Goal: Ask a question

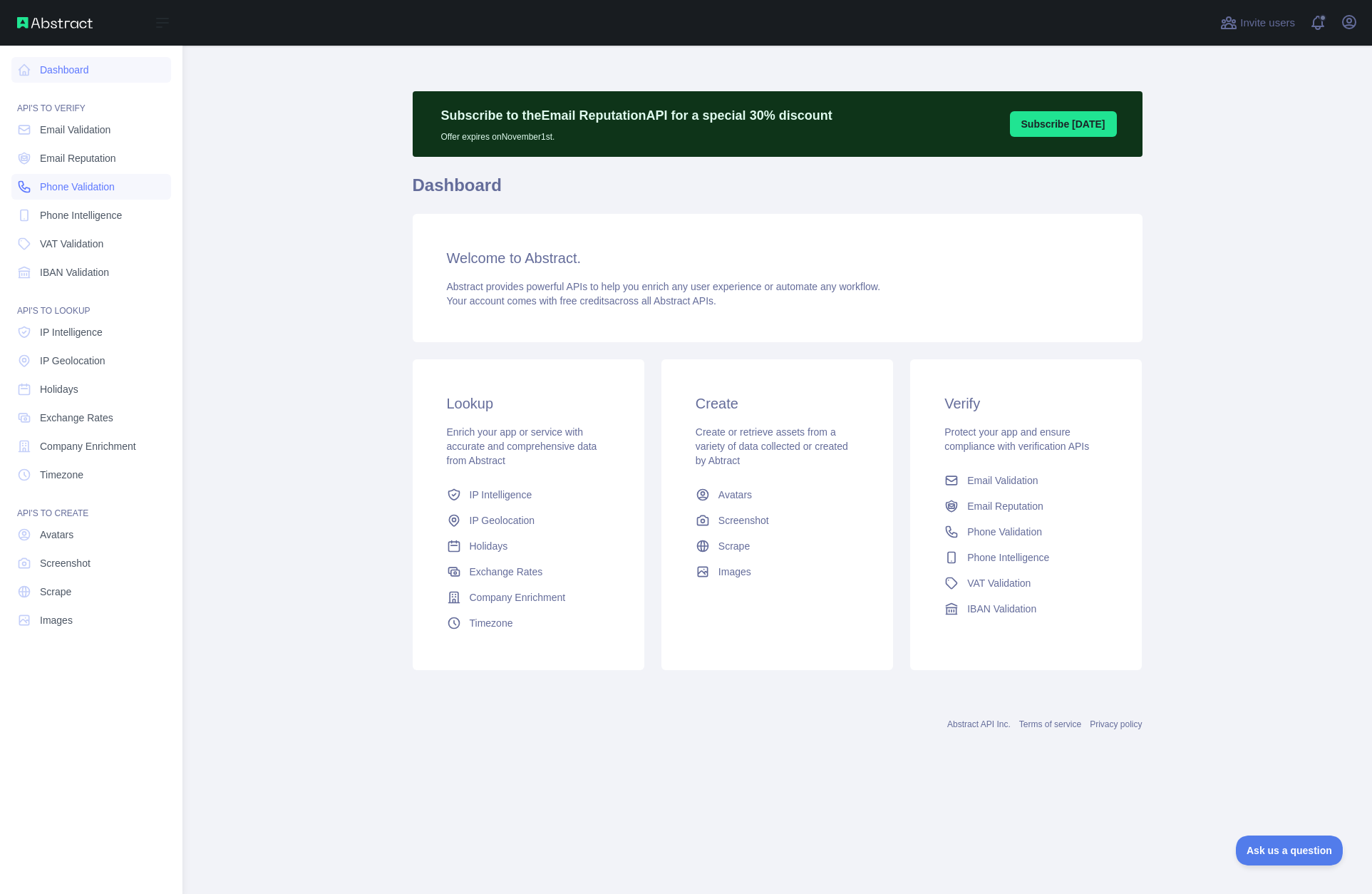
click at [100, 187] on span "Phone Validation" at bounding box center [77, 187] width 75 height 15
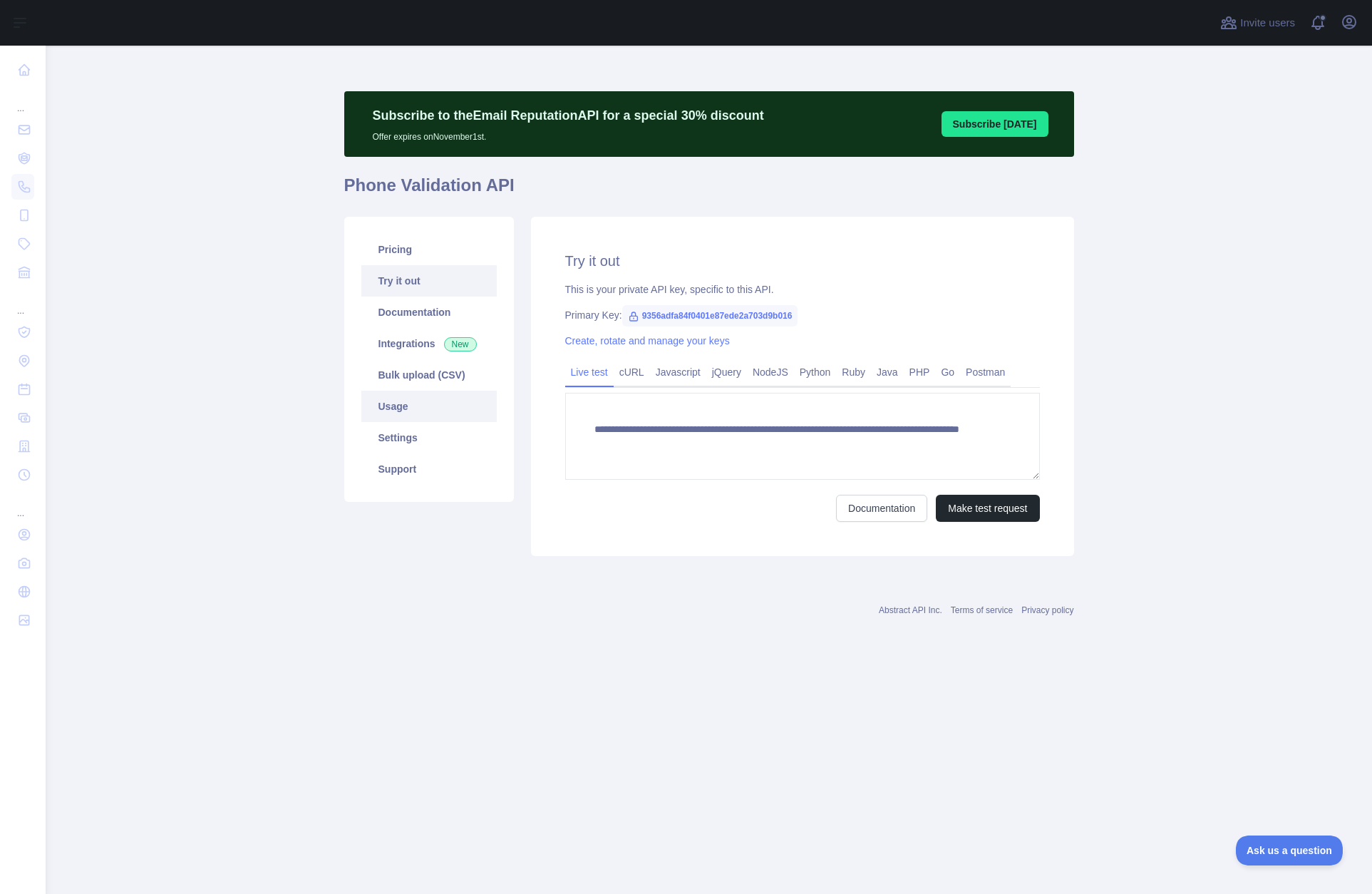
click at [432, 396] on link "Usage" at bounding box center [429, 406] width 135 height 31
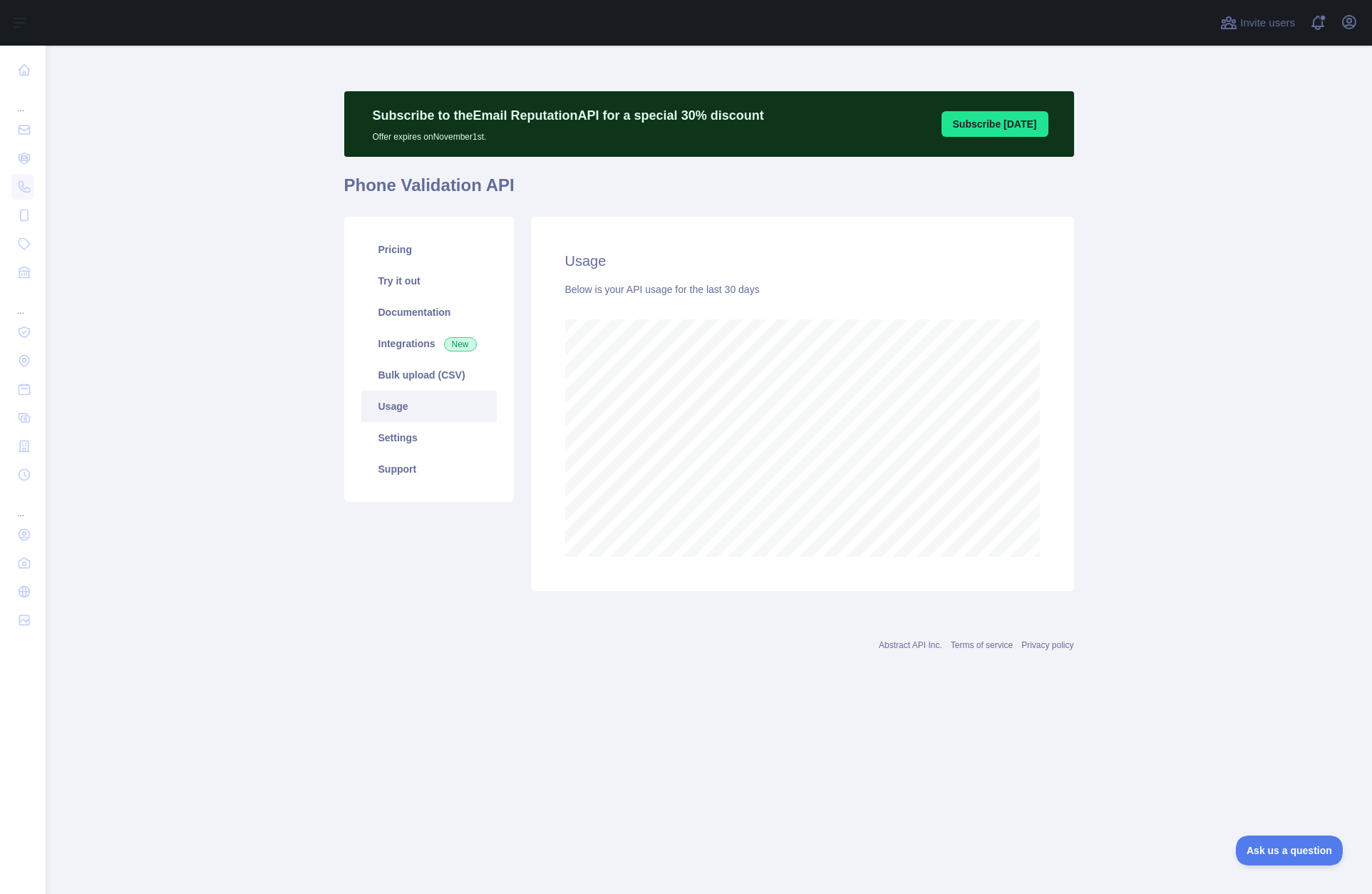
scroll to position [848, 1326]
click at [433, 261] on link "Pricing" at bounding box center [429, 250] width 135 height 31
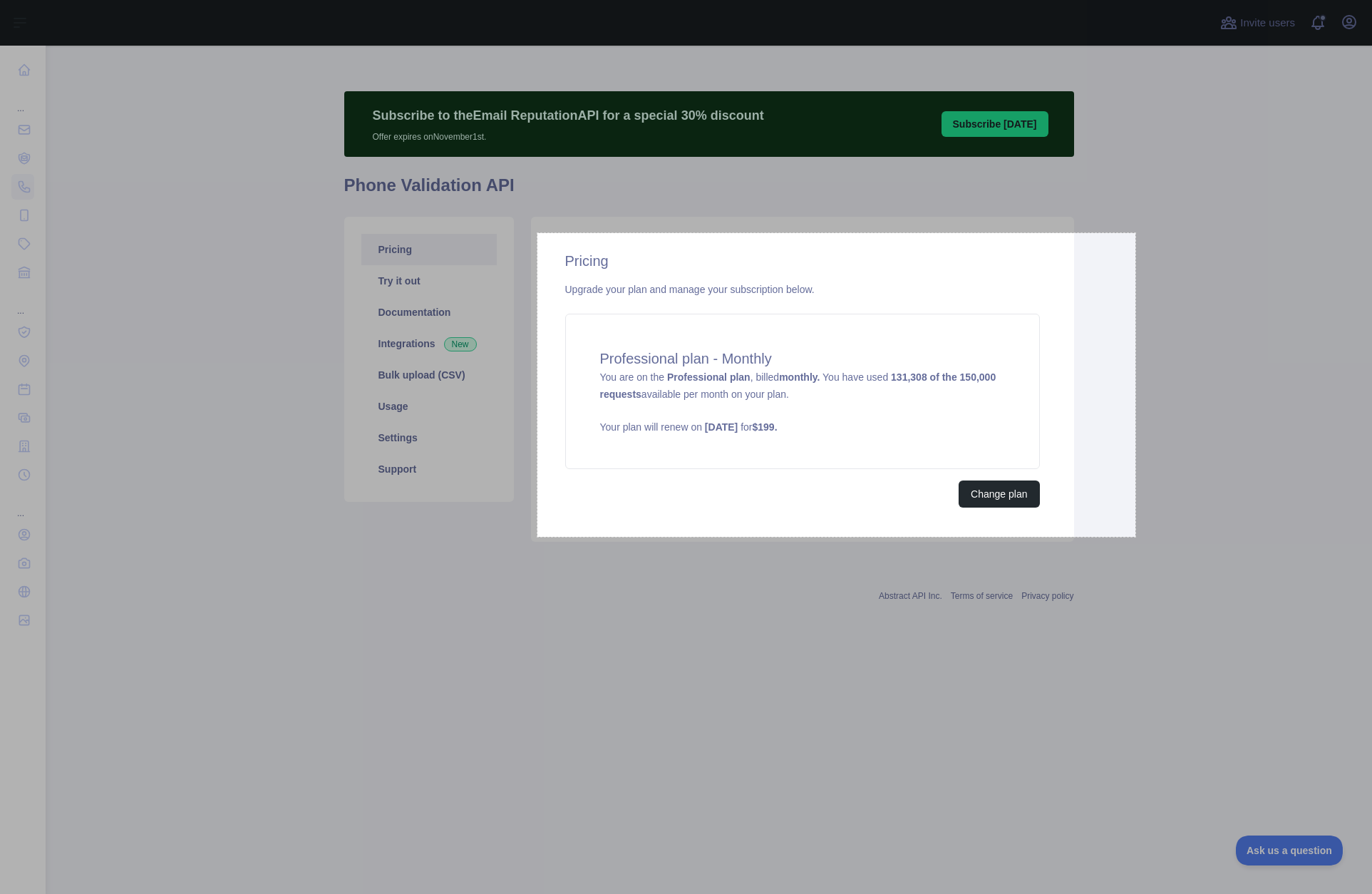
drag, startPoint x: 537, startPoint y: 234, endPoint x: 1136, endPoint y: 537, distance: 671.3
click at [1136, 537] on div "839 X 426" at bounding box center [686, 447] width 1372 height 894
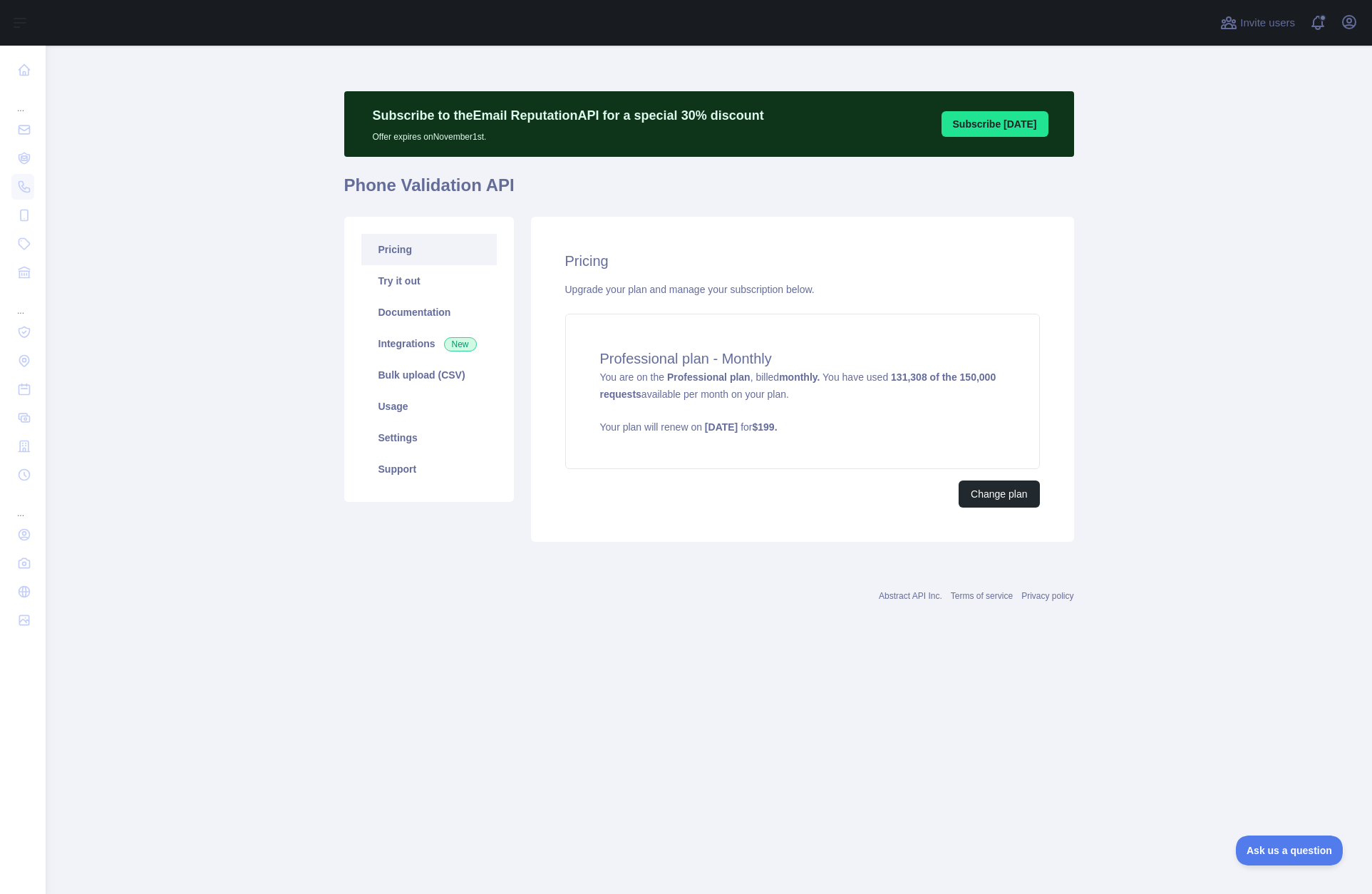
click at [654, 484] on div "Change plan" at bounding box center [803, 494] width 474 height 27
click at [1279, 846] on span "Ask us a question" at bounding box center [1282, 848] width 107 height 10
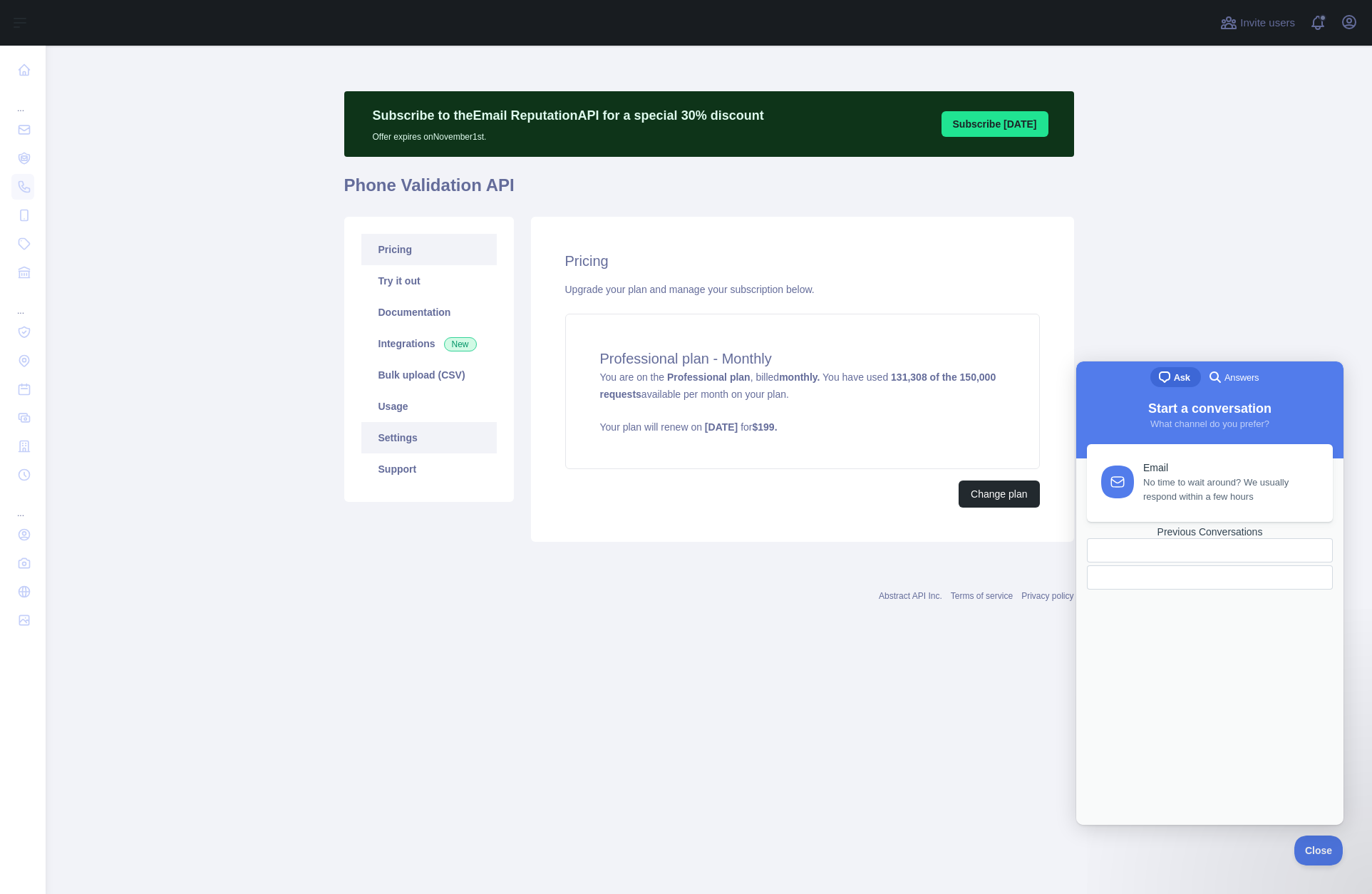
click at [419, 446] on link "Settings" at bounding box center [429, 437] width 135 height 31
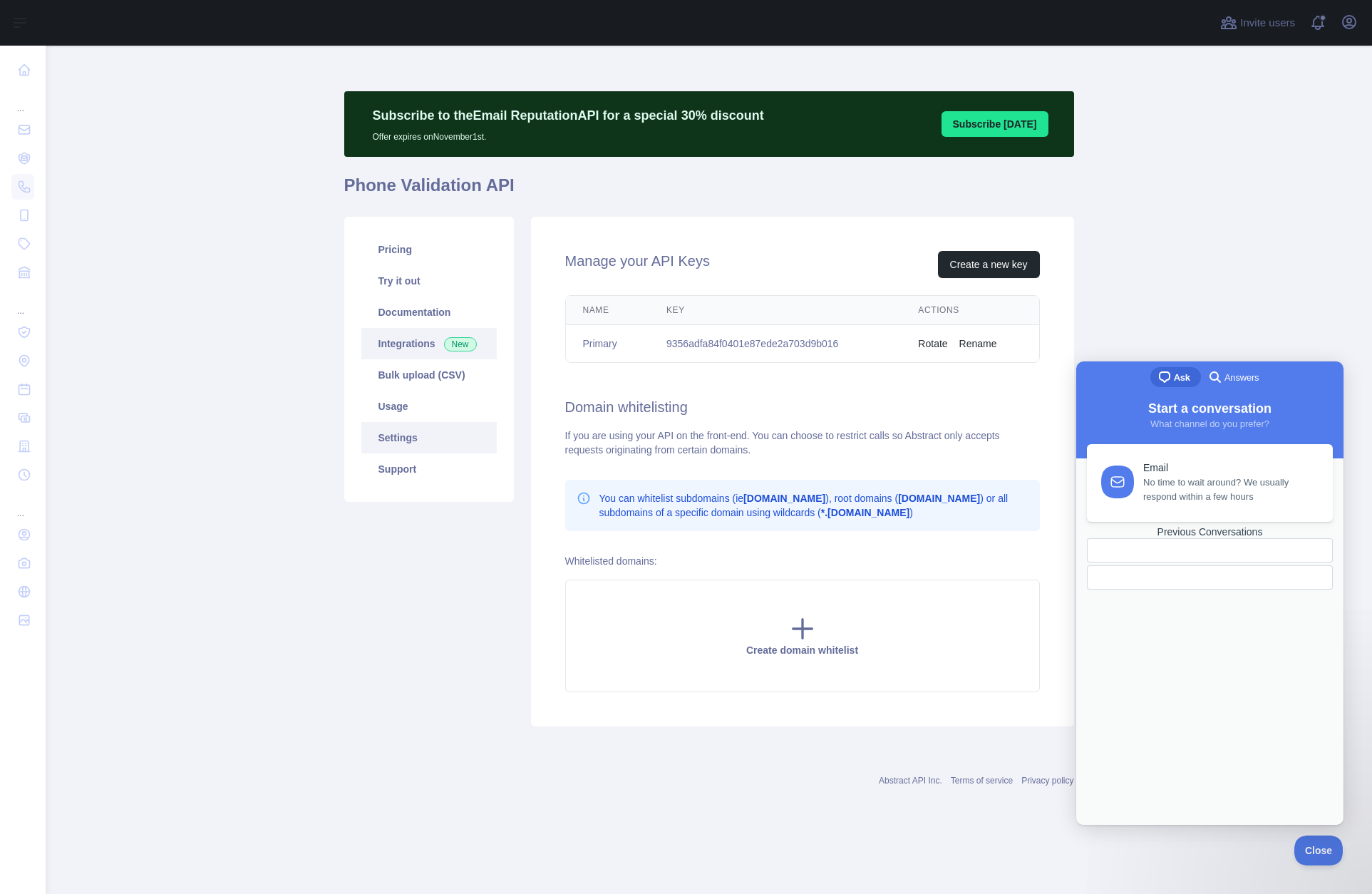
click at [422, 351] on link "Integrations New" at bounding box center [429, 343] width 135 height 31
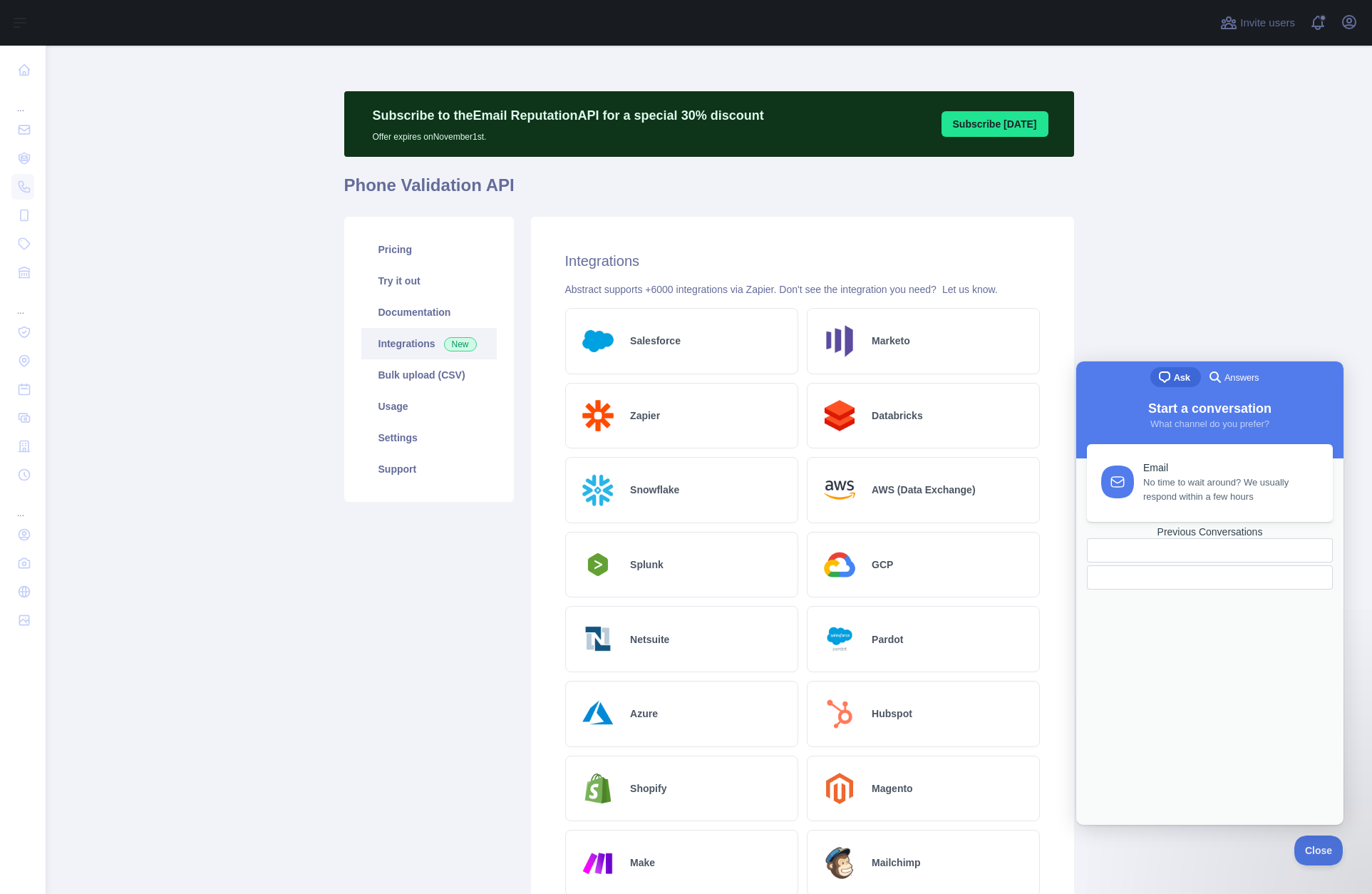
click at [706, 419] on div "Zapier" at bounding box center [682, 416] width 233 height 67
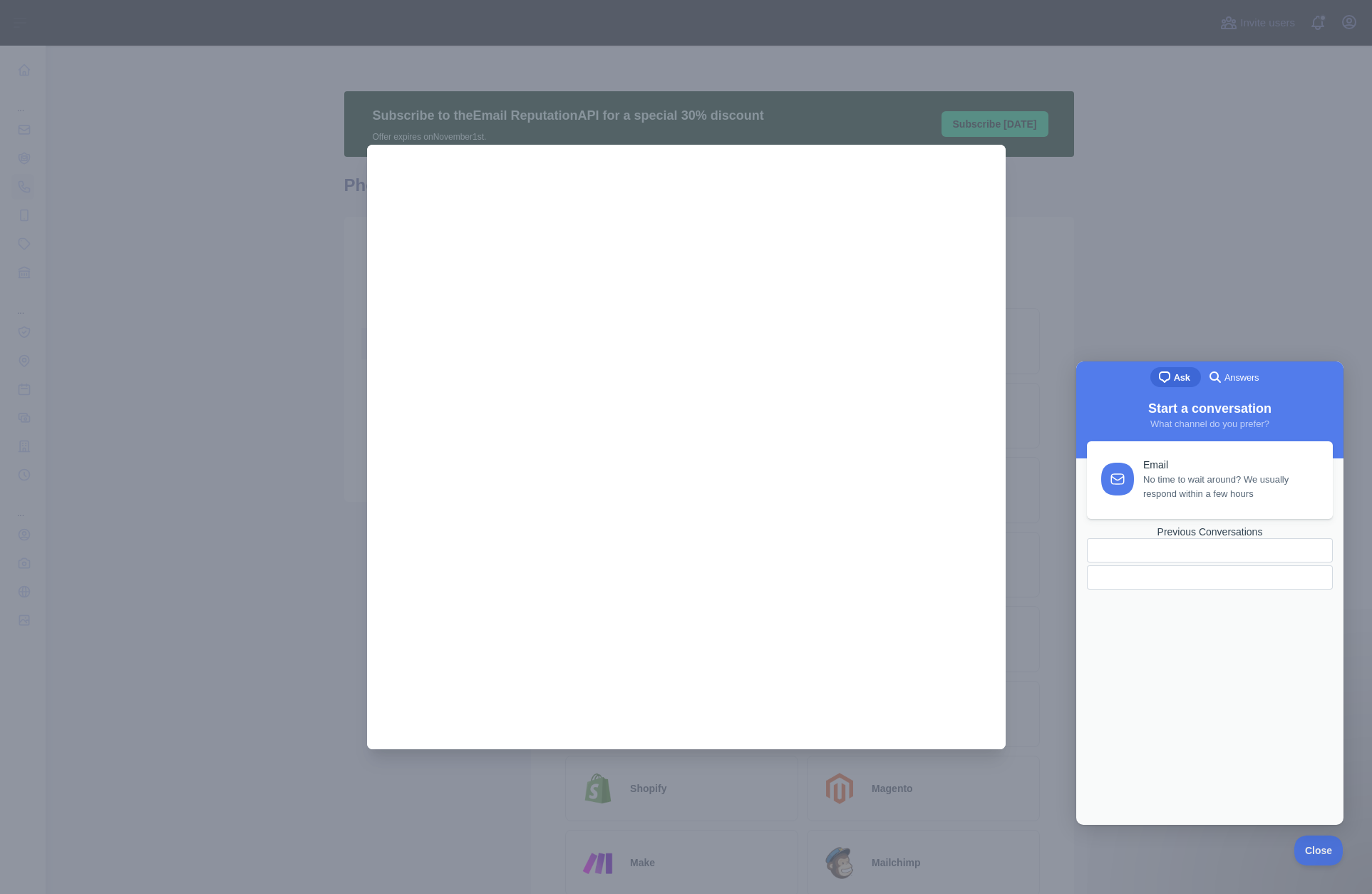
click at [1185, 484] on span "No time to wait around? We usually respond within a few hours" at bounding box center [1230, 487] width 173 height 28
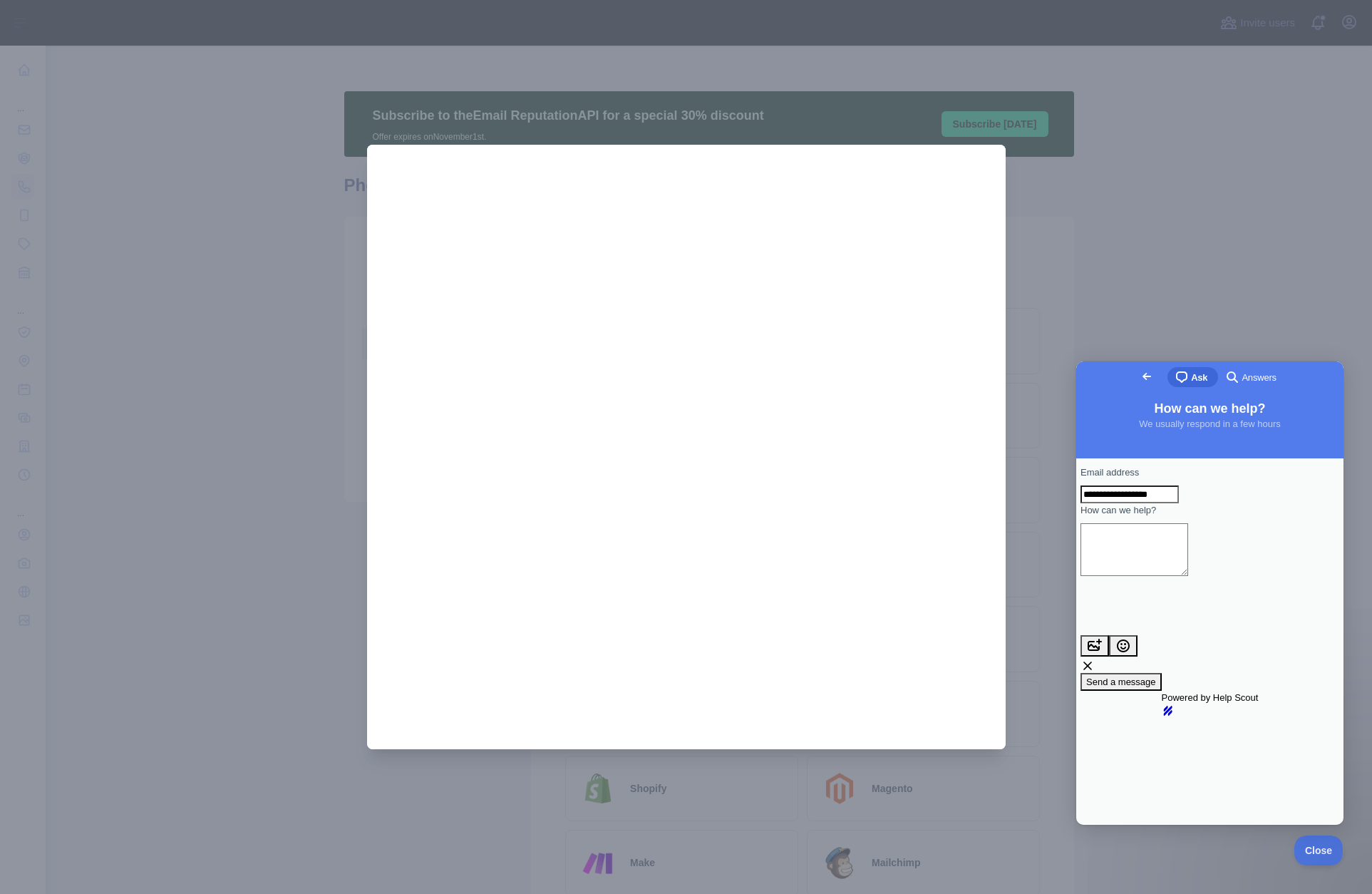
click at [1188, 568] on textarea "How can we help?" at bounding box center [1134, 550] width 108 height 53
type textarea "*"
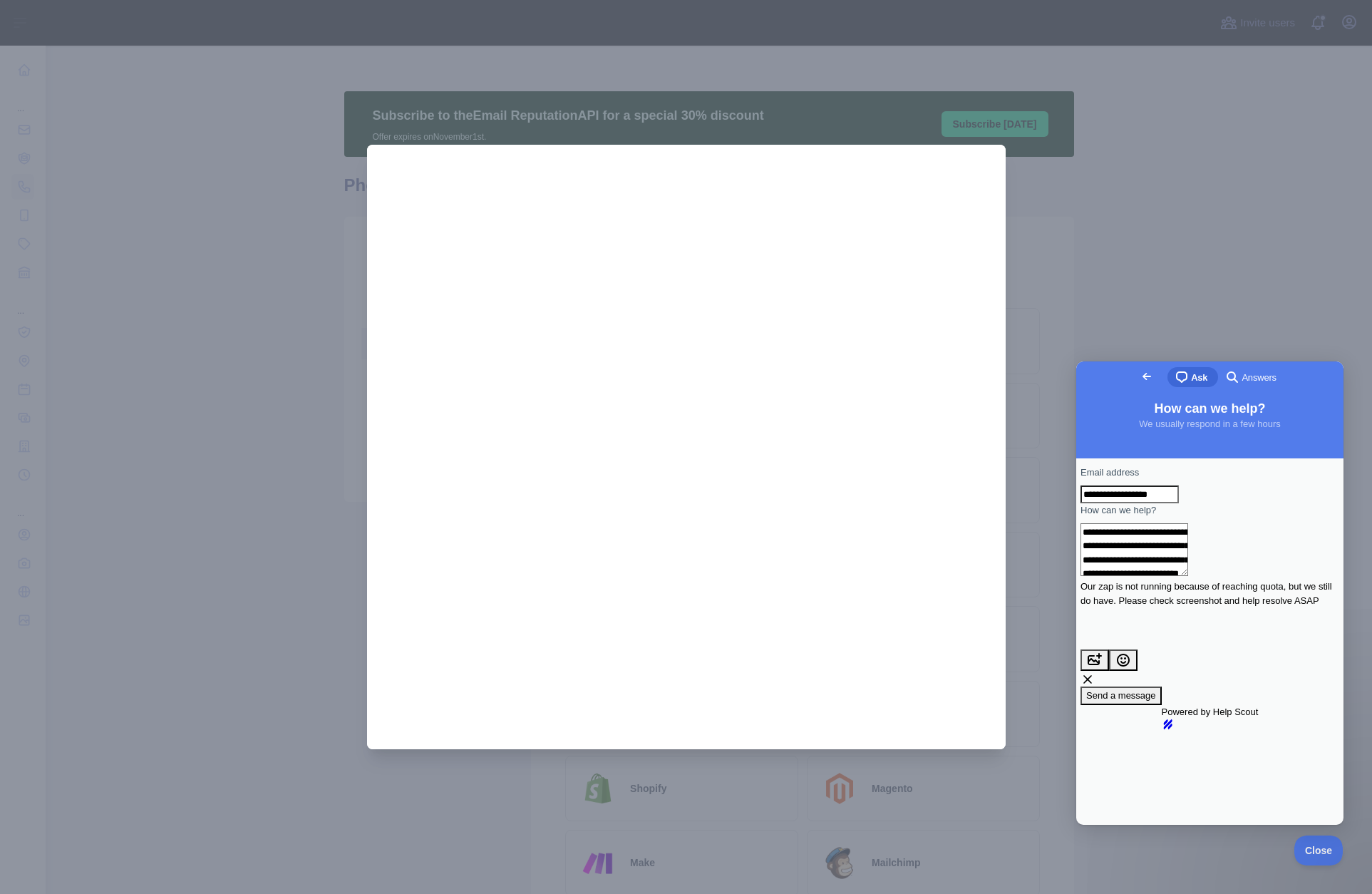
type textarea "**********"
click at [1109, 650] on button "image-plus" at bounding box center [1094, 661] width 28 height 21
click at [1109, 667] on button "image-plus" at bounding box center [1094, 678] width 28 height 21
type input "**********"
click at [1188, 576] on textarea "**********" at bounding box center [1134, 550] width 108 height 53
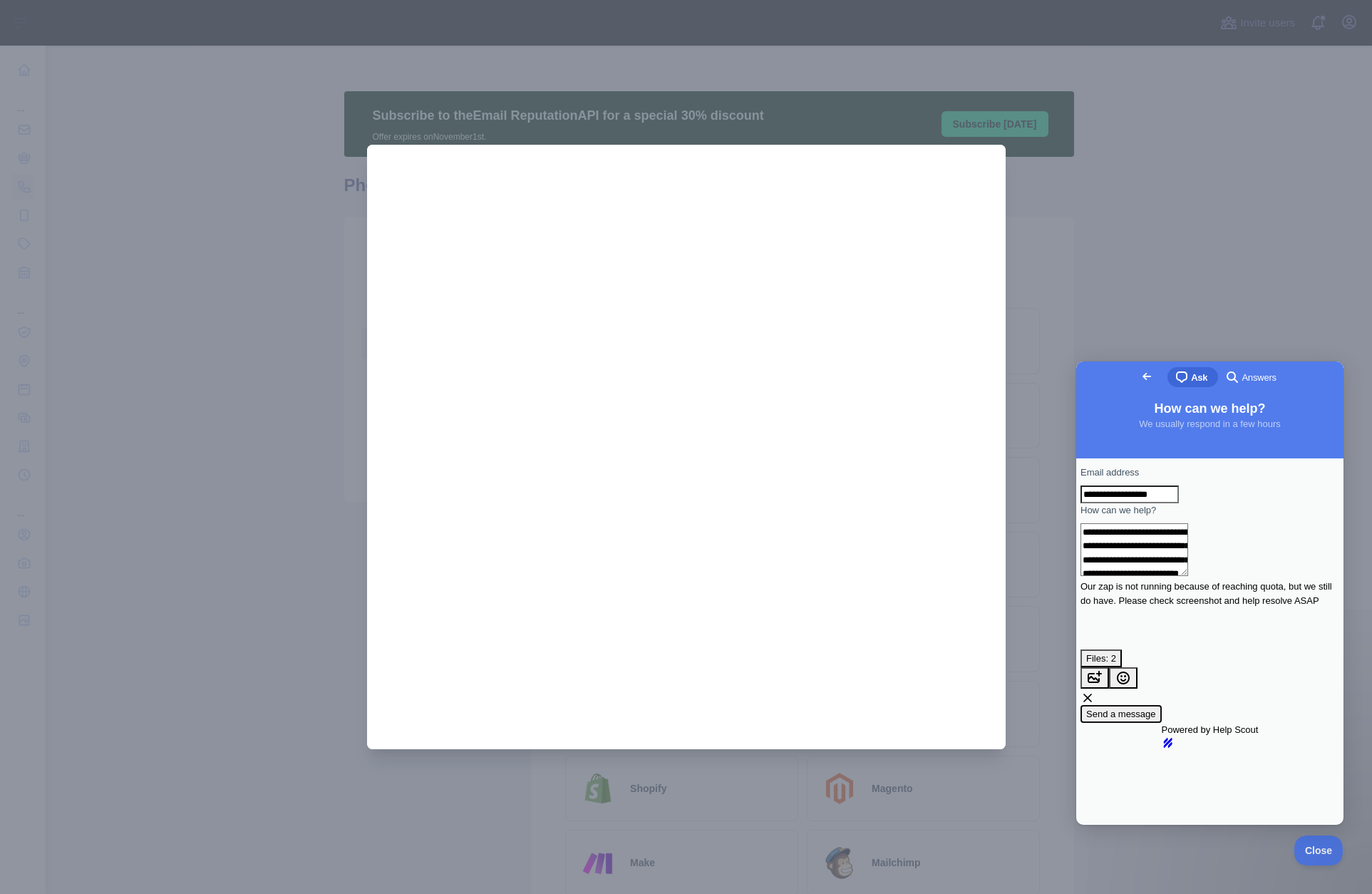
click at [1156, 709] on span "Send a message" at bounding box center [1121, 714] width 70 height 11
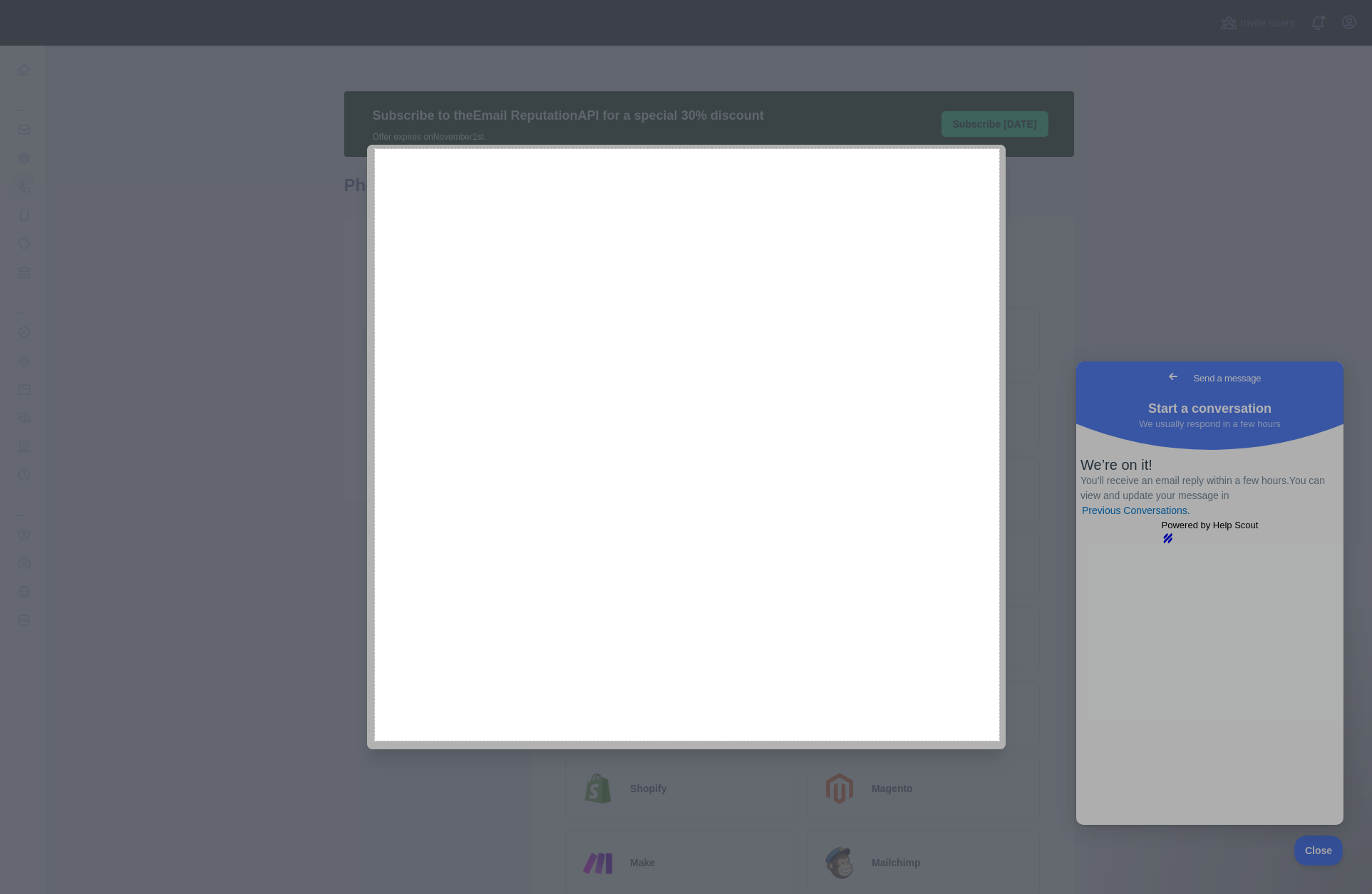
drag, startPoint x: 375, startPoint y: 149, endPoint x: 999, endPoint y: 741, distance: 860.1
click at [999, 741] on div "876 X 830" at bounding box center [686, 447] width 1372 height 894
